Goal: Information Seeking & Learning: Learn about a topic

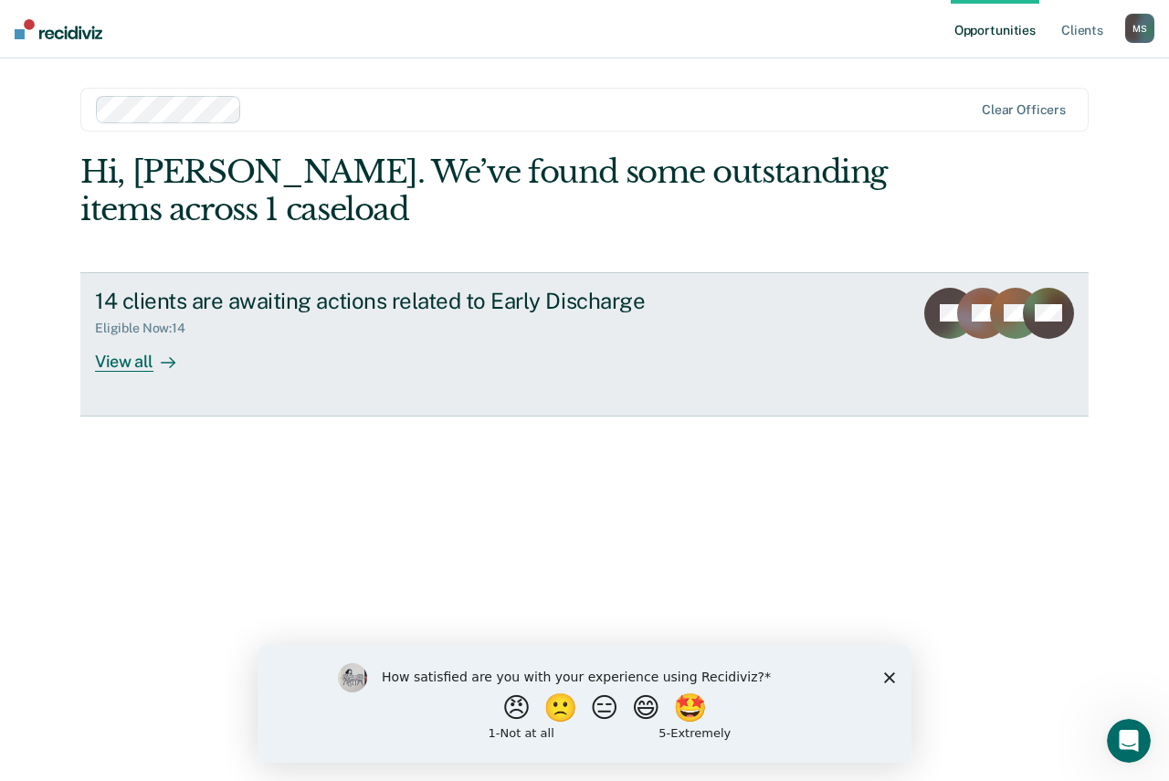
click at [113, 356] on div "View all" at bounding box center [146, 354] width 102 height 36
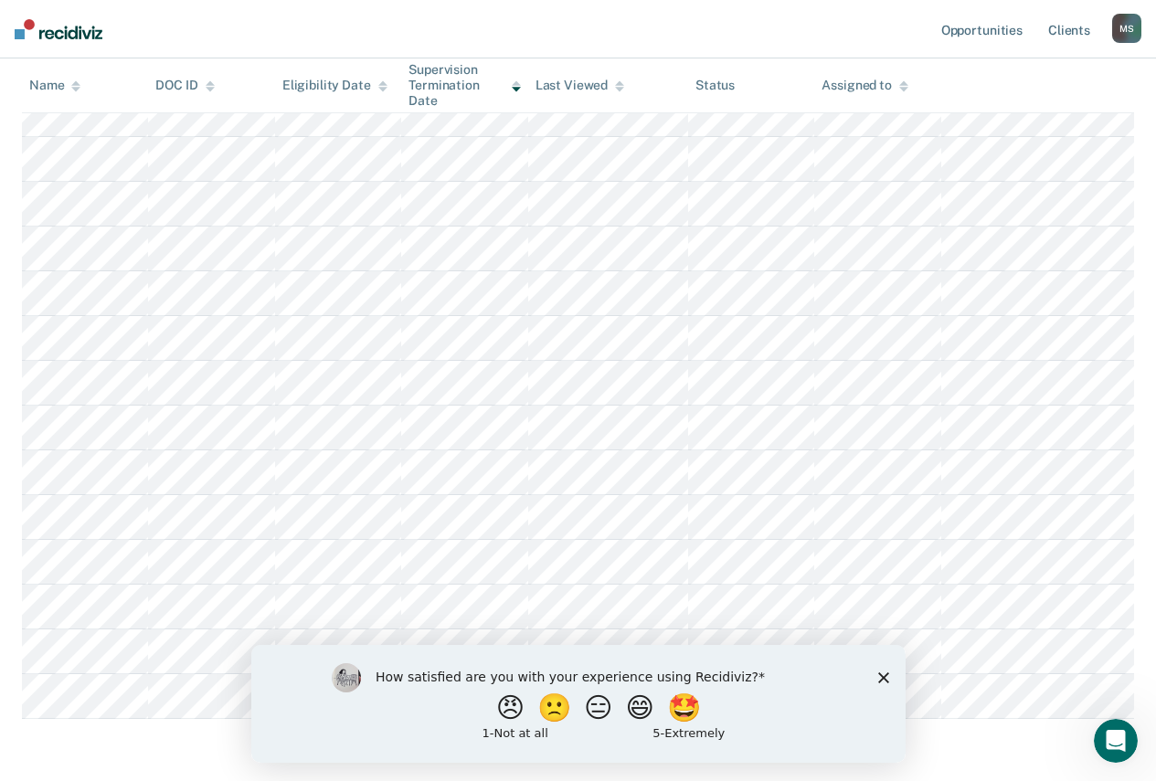
scroll to position [274, 0]
click at [541, 707] on button "🙁" at bounding box center [555, 707] width 49 height 37
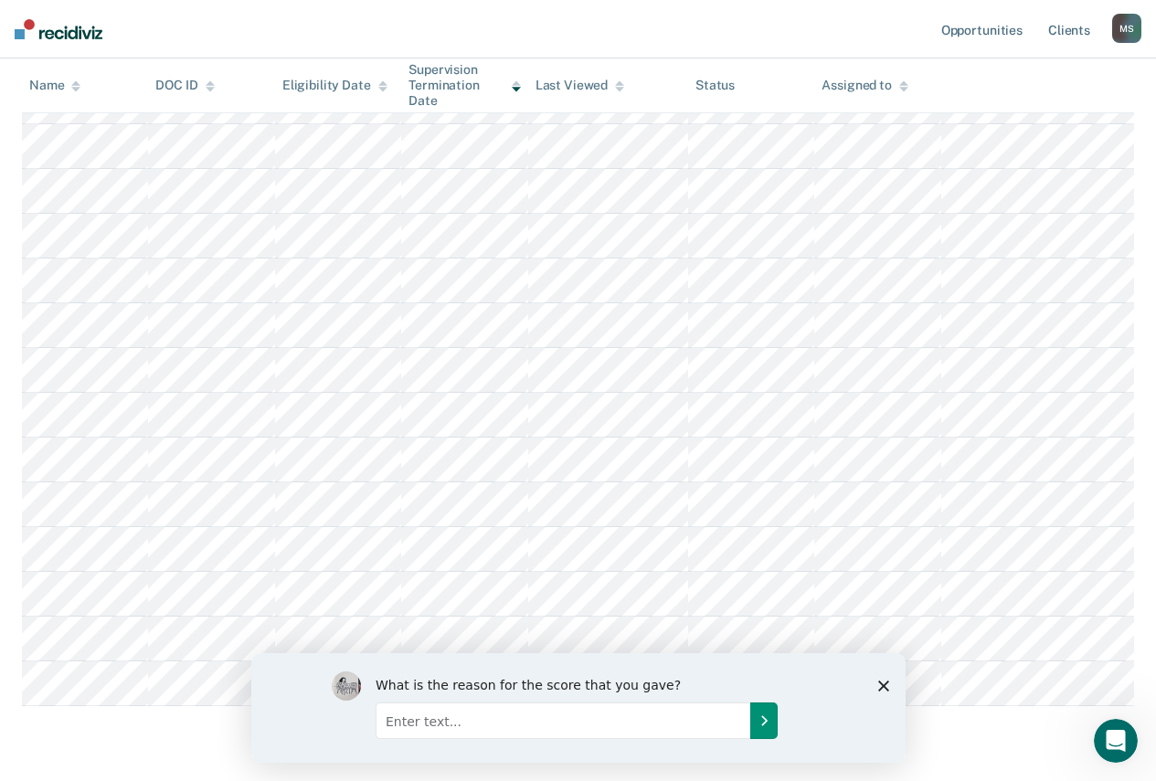
click at [765, 713] on icon "Submit your response" at bounding box center [762, 719] width 15 height 15
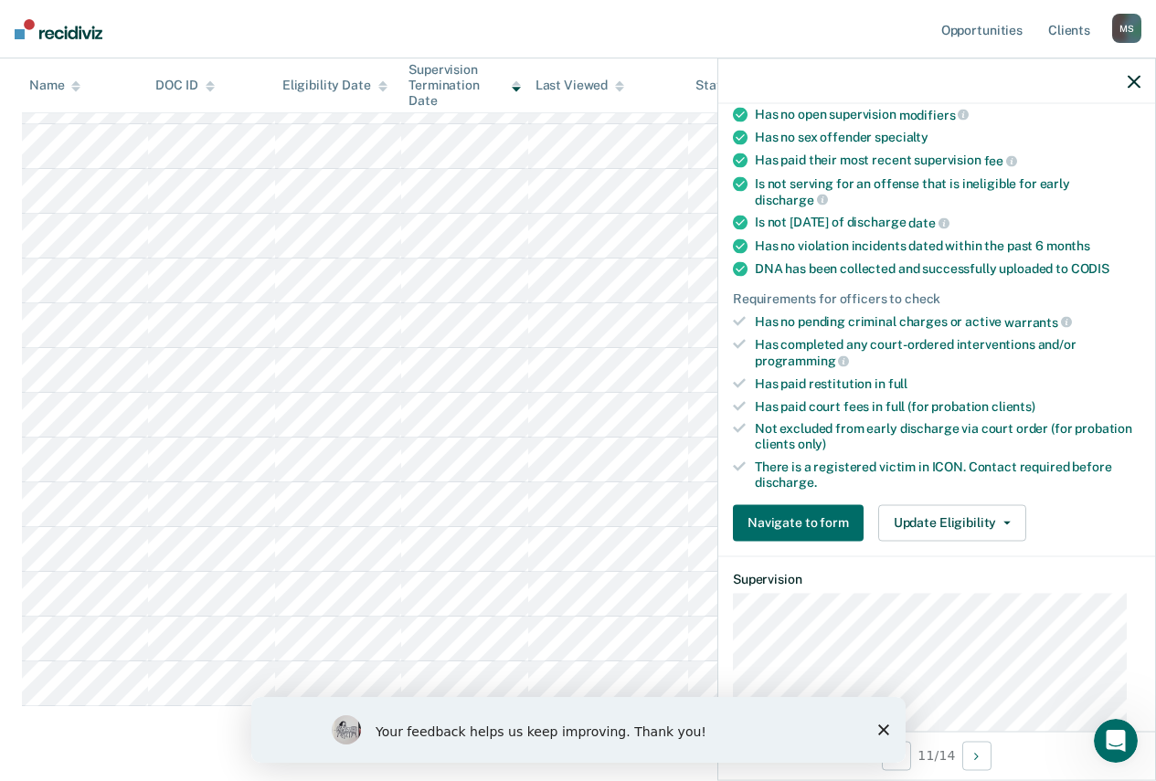
scroll to position [183, 0]
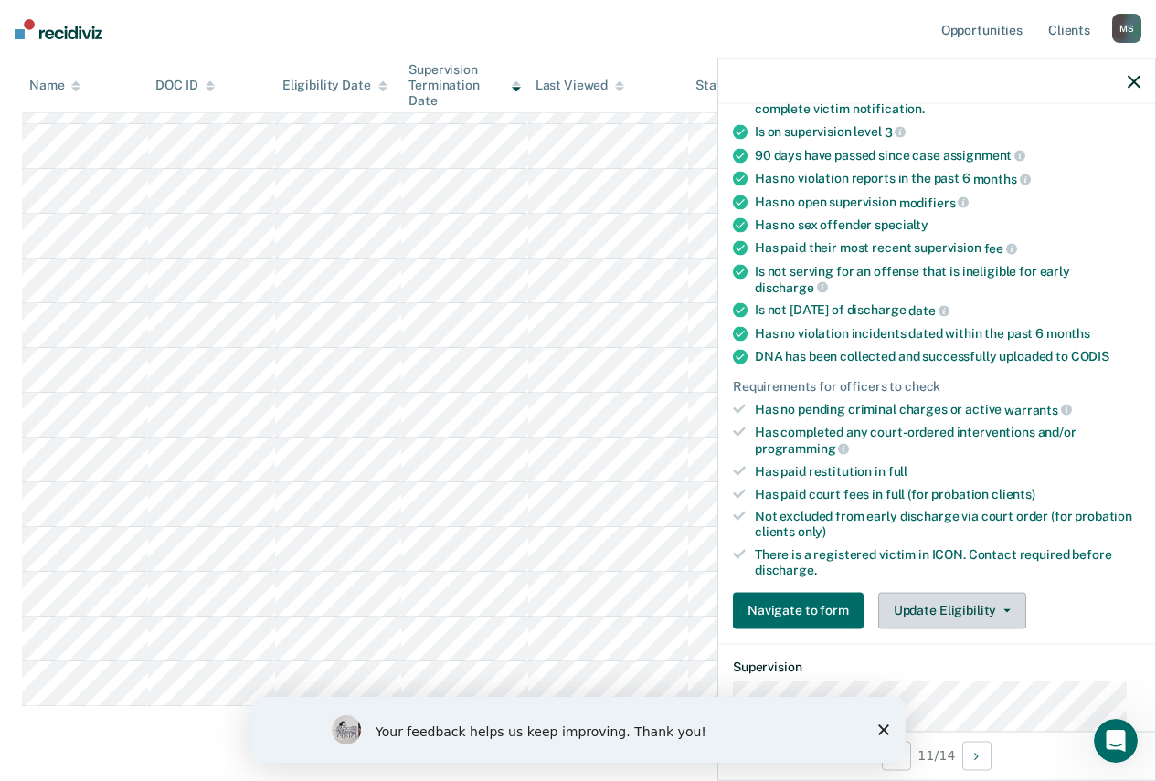
click at [1003, 608] on icon "button" at bounding box center [1006, 610] width 7 height 4
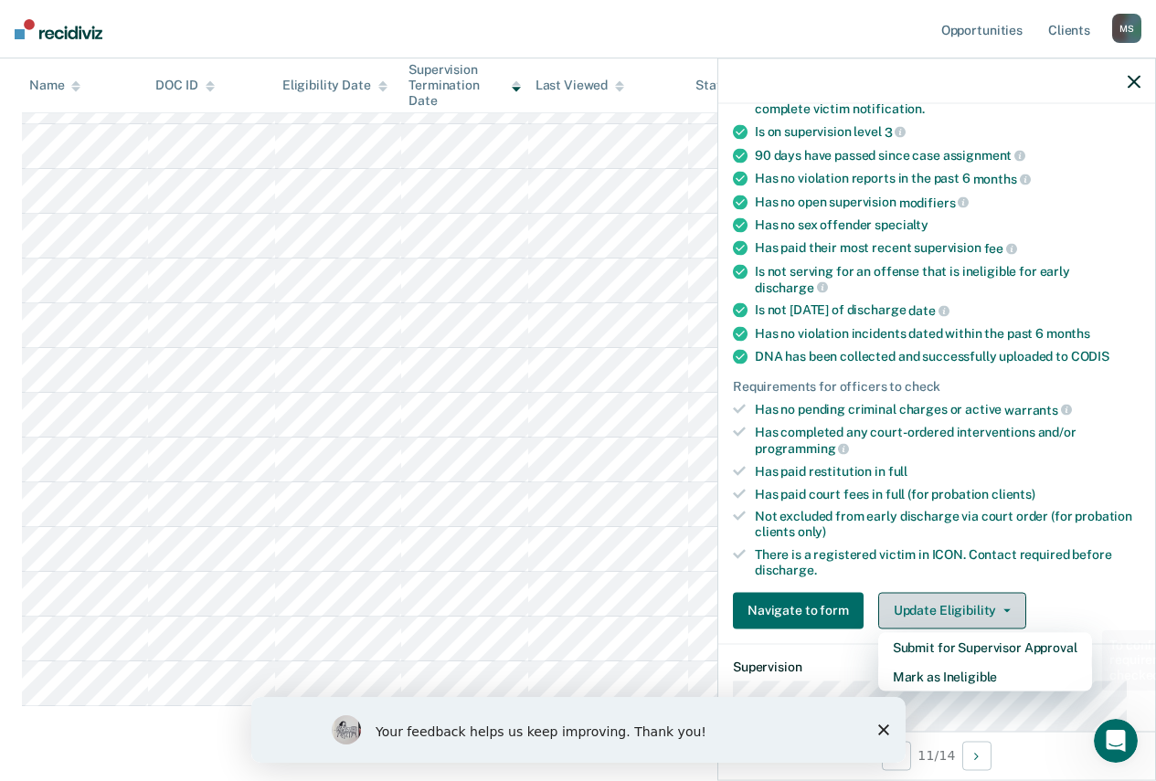
click at [1003, 608] on icon "button" at bounding box center [1006, 610] width 7 height 4
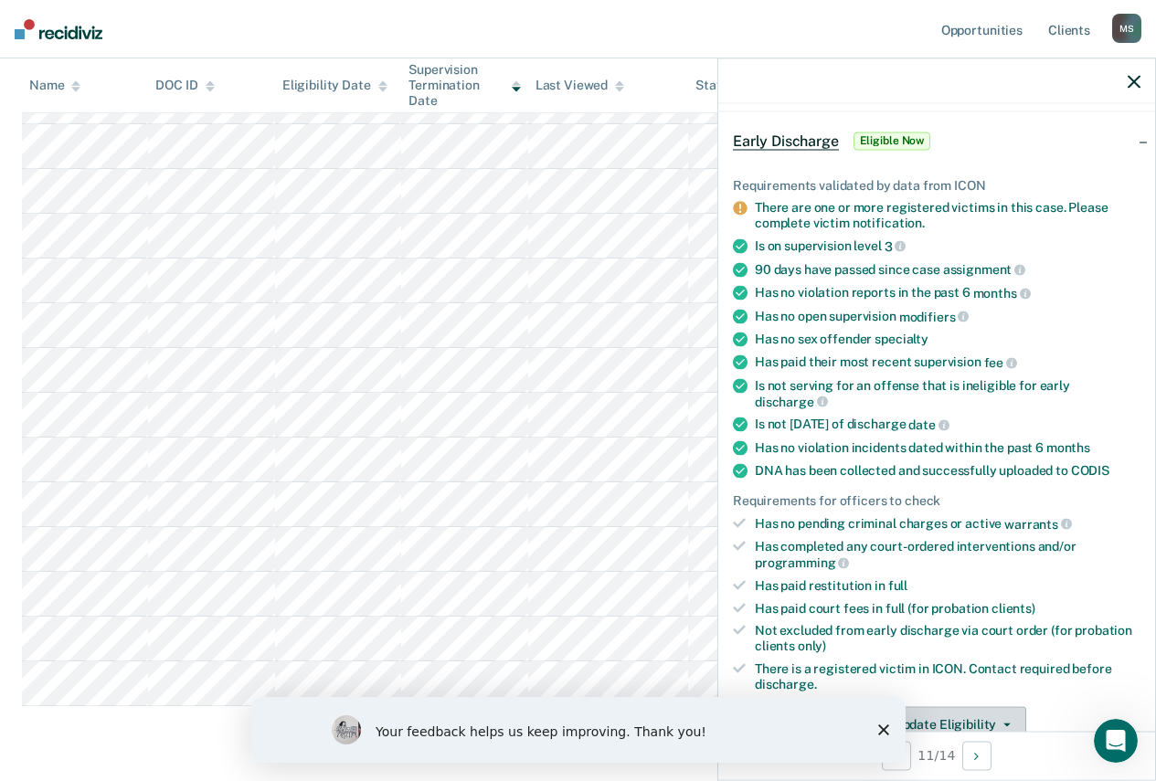
scroll to position [0, 0]
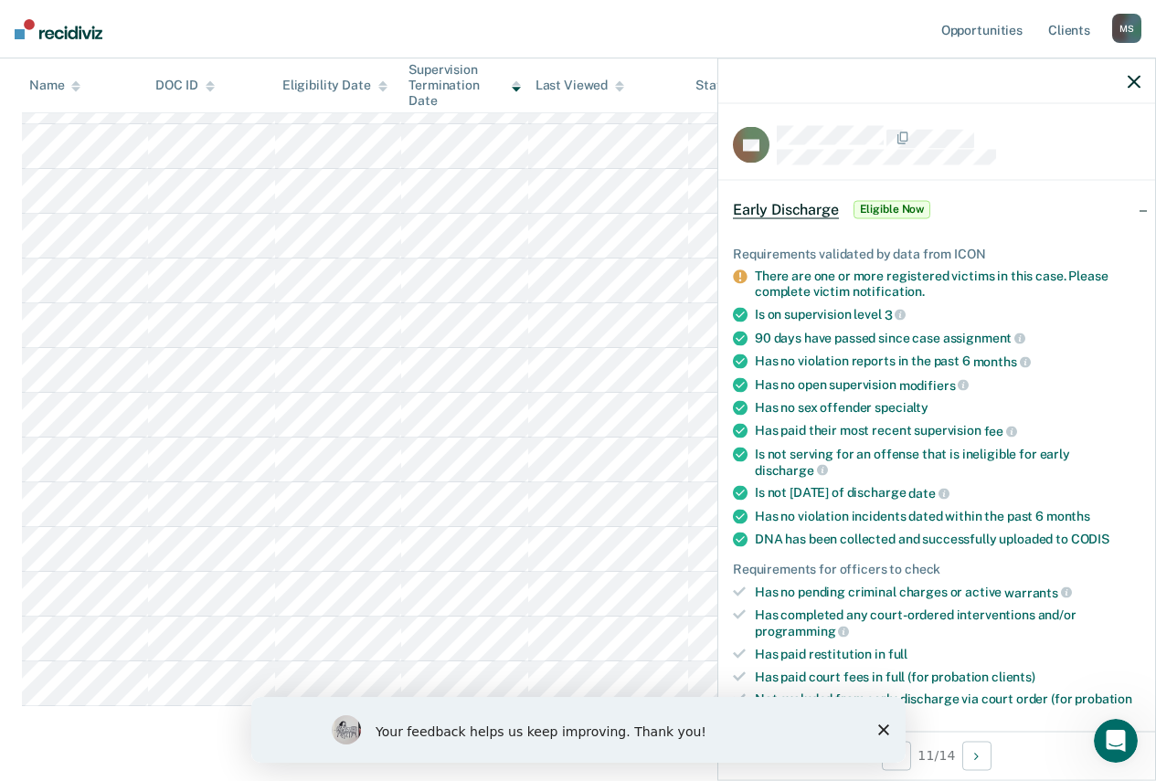
click at [1132, 79] on icon "button" at bounding box center [1133, 81] width 13 height 13
